Goal: Information Seeking & Learning: Compare options

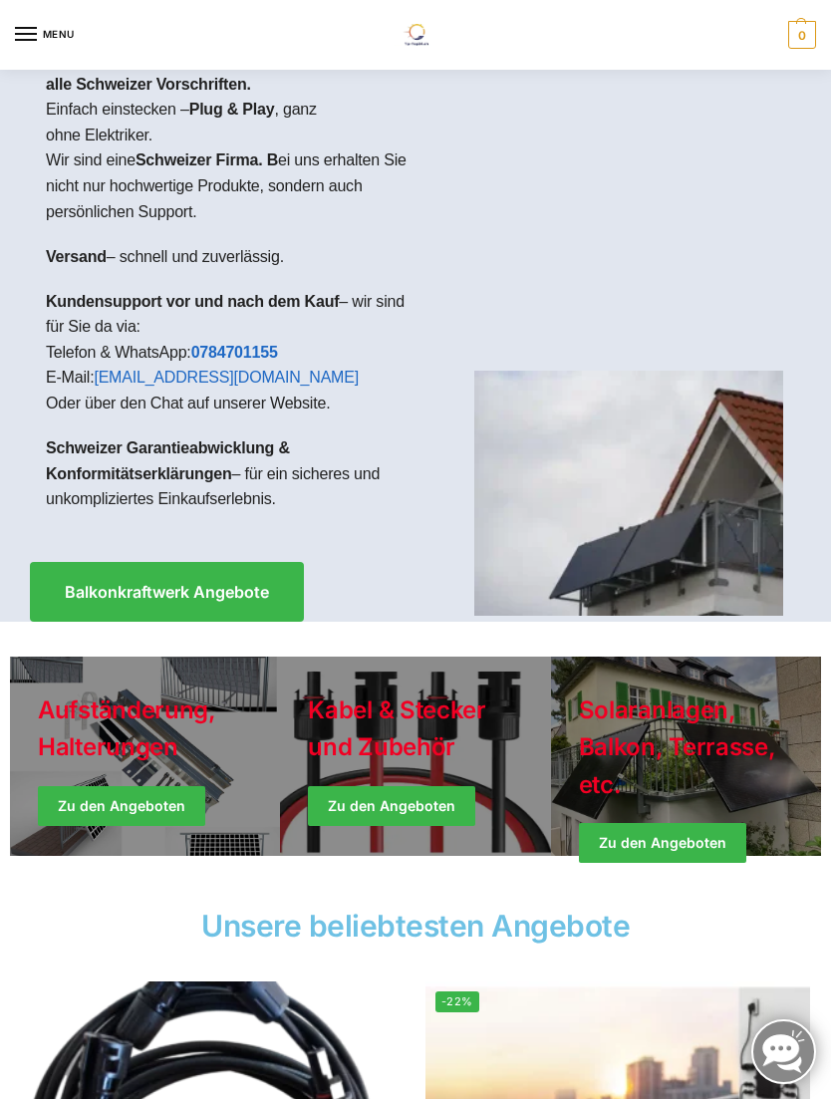
scroll to position [49, 0]
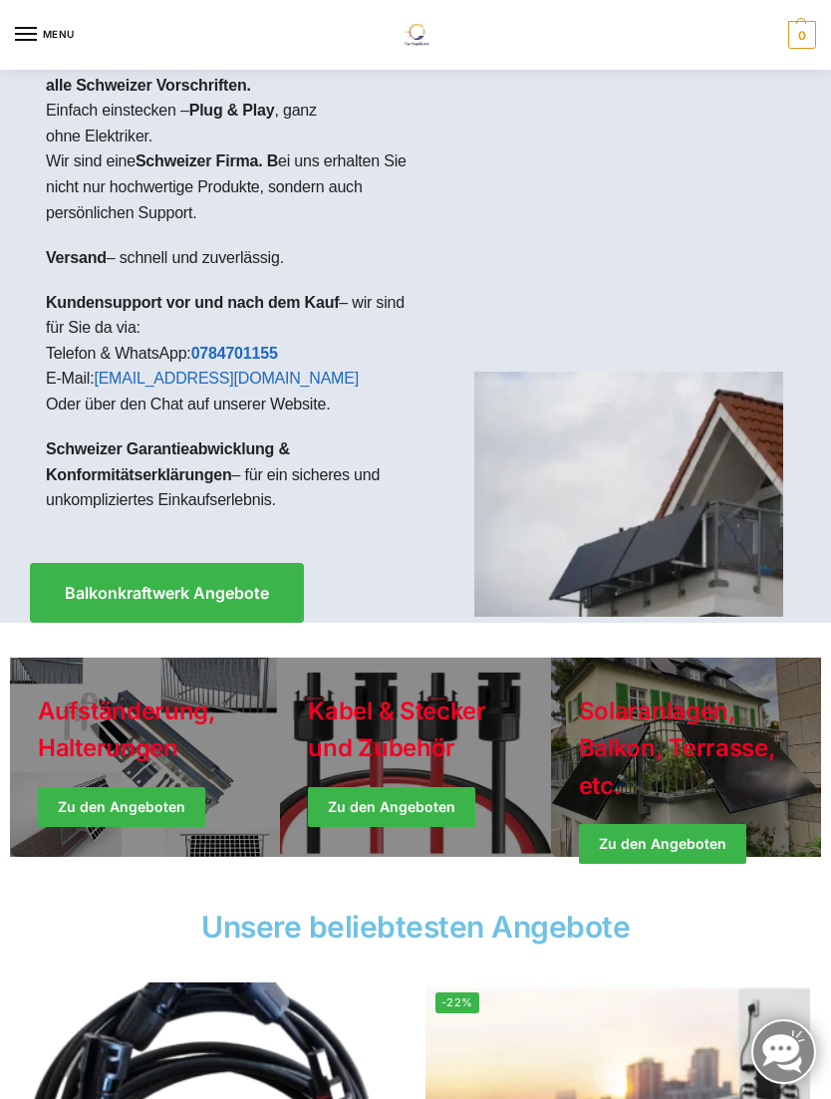
click at [680, 756] on link "Winter Jackets" at bounding box center [686, 757] width 270 height 199
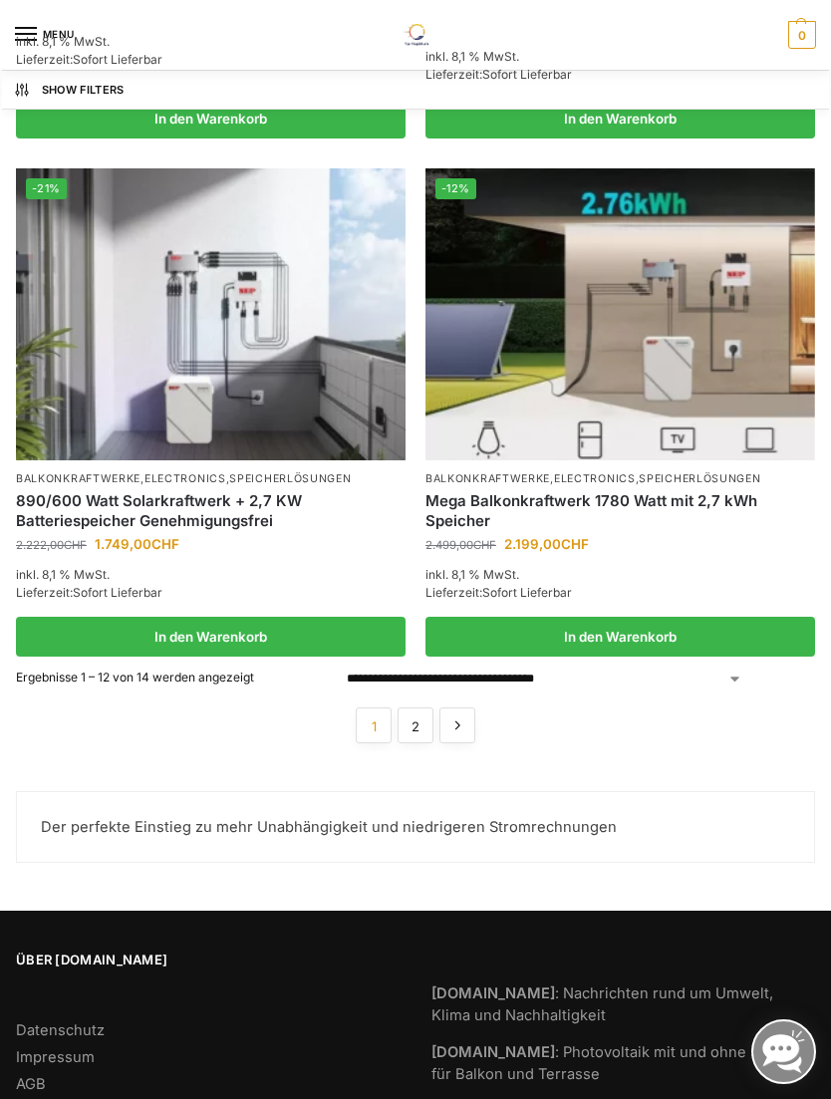
scroll to position [2945, 0]
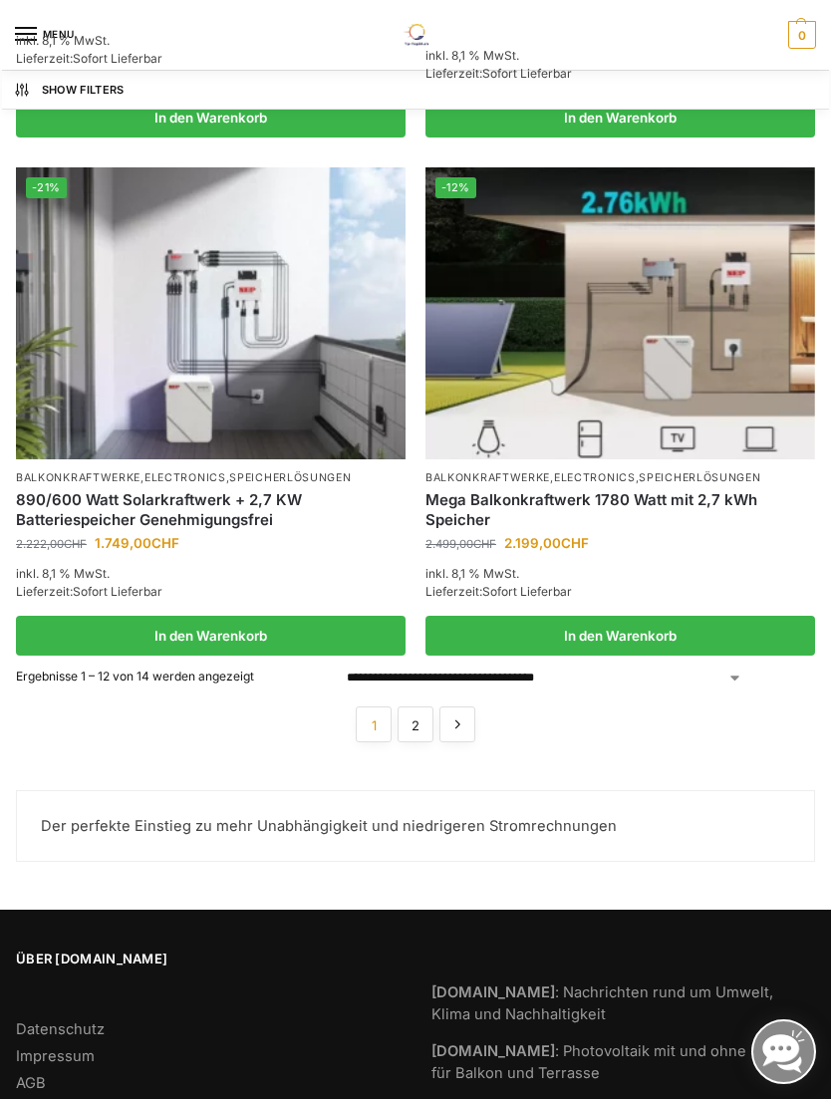
click at [245, 343] on img at bounding box center [211, 313] width 390 height 292
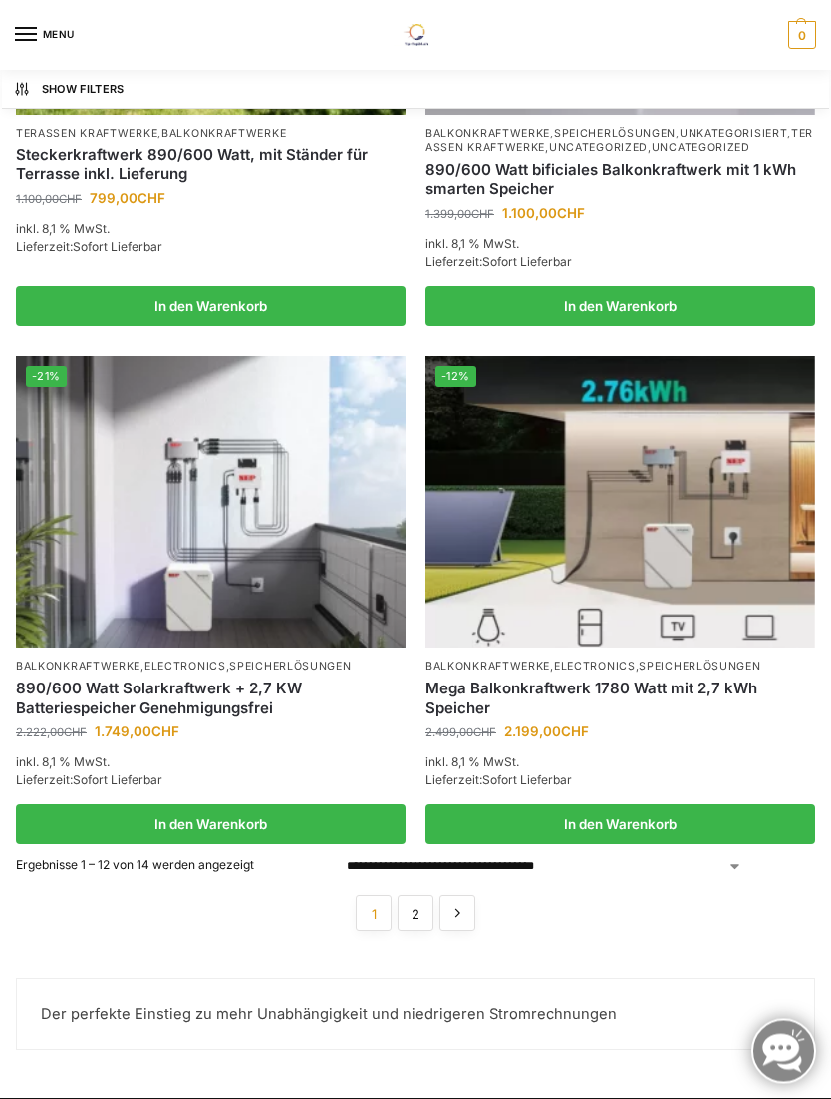
scroll to position [2757, 0]
click at [235, 548] on img at bounding box center [211, 502] width 390 height 292
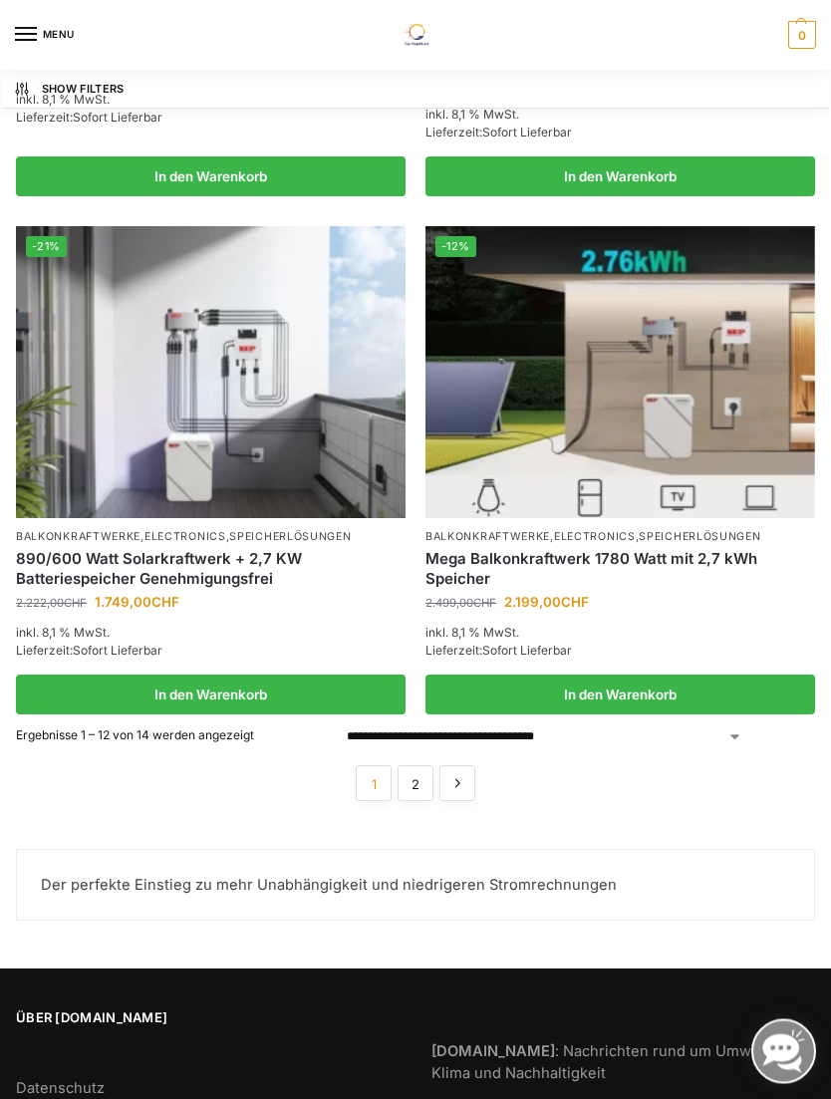
scroll to position [2891, 0]
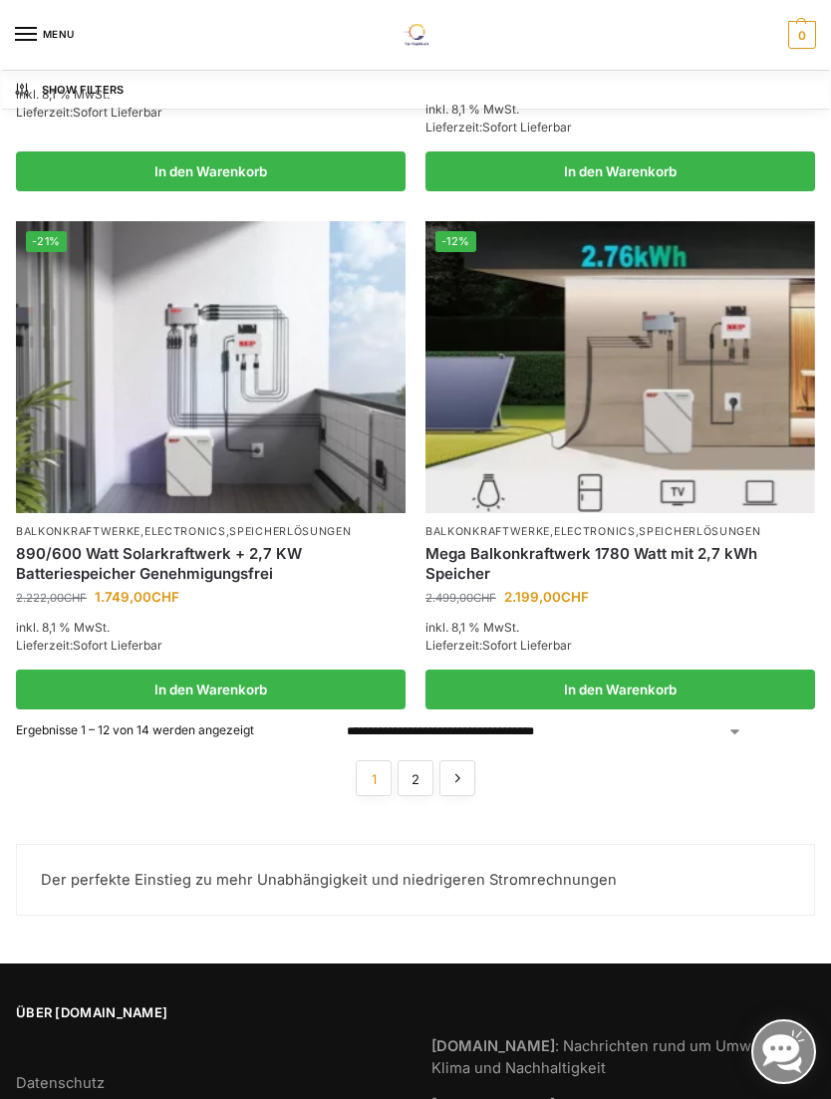
click at [419, 764] on link "2" at bounding box center [416, 778] width 36 height 36
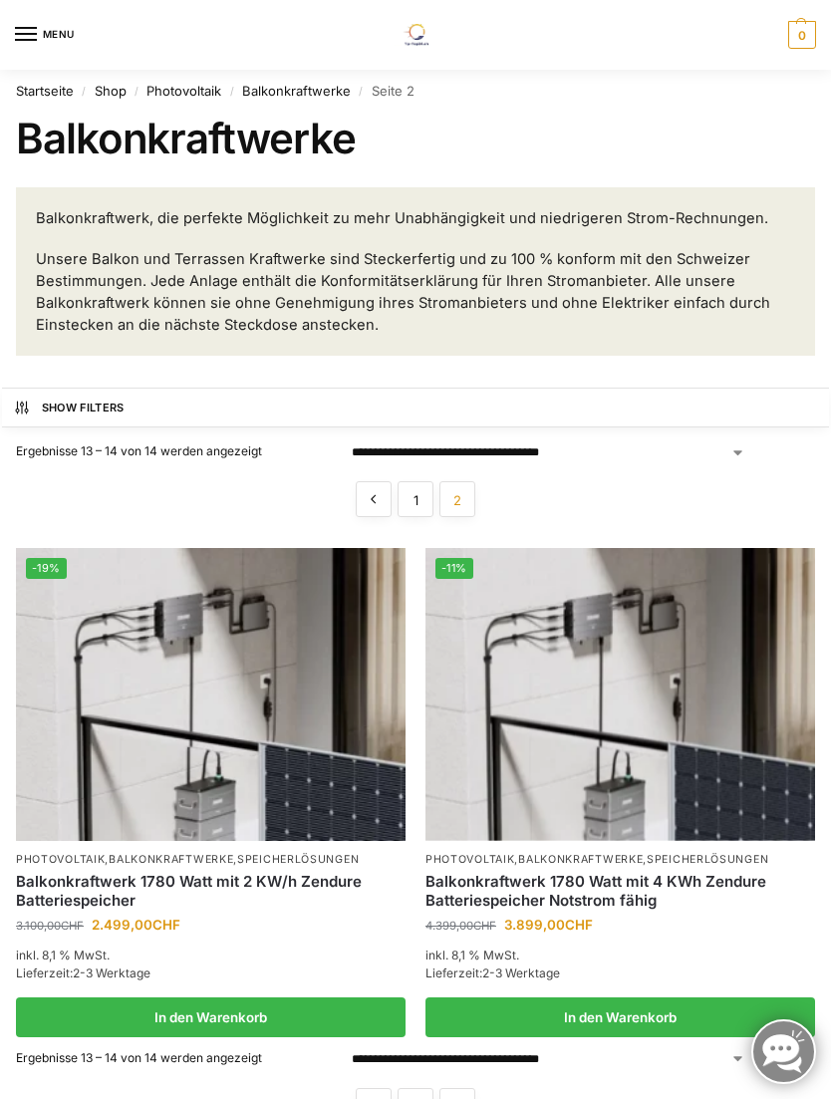
click at [235, 706] on img at bounding box center [211, 694] width 390 height 292
